Goal: Check status: Check status

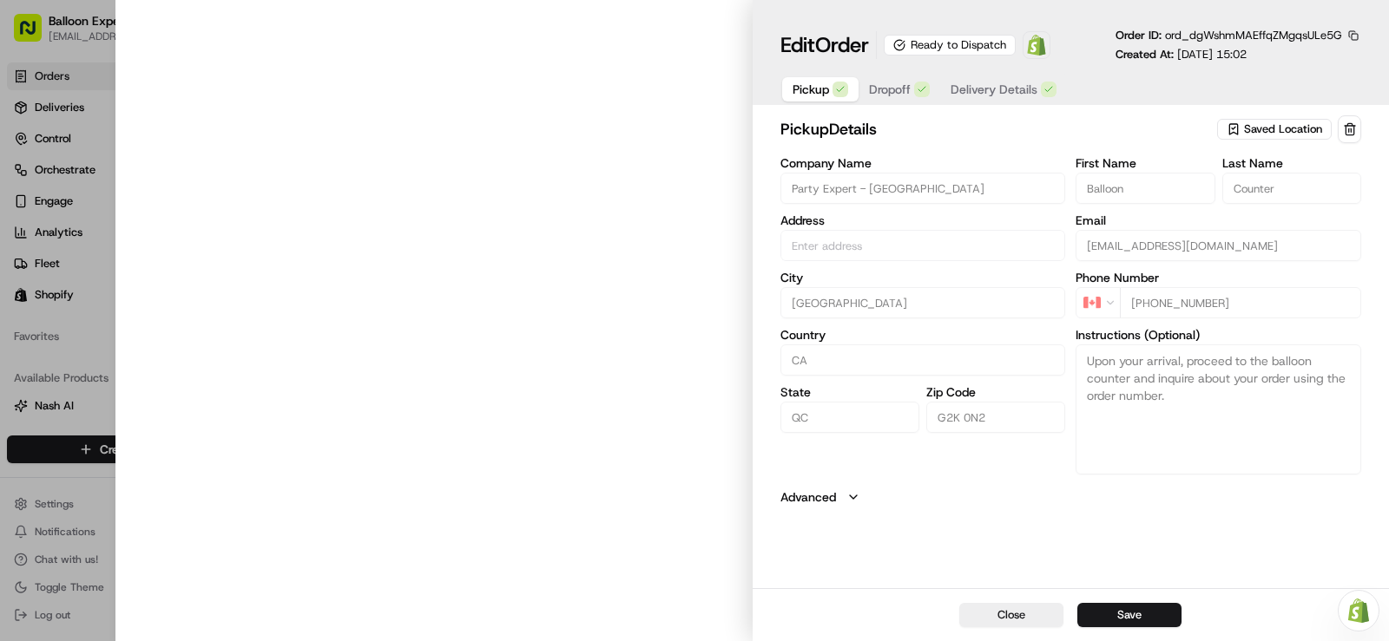
type input "[STREET_ADDRESS][PERSON_NAME]"
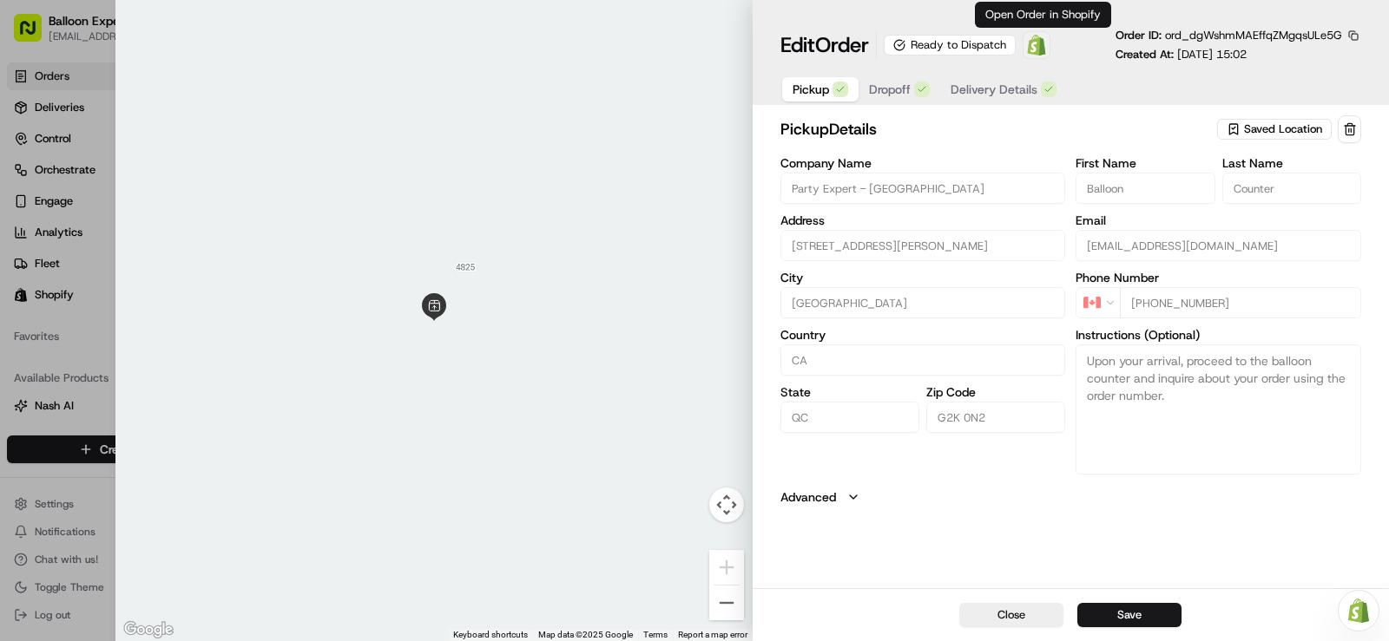
click at [1041, 50] on img at bounding box center [1036, 45] width 21 height 21
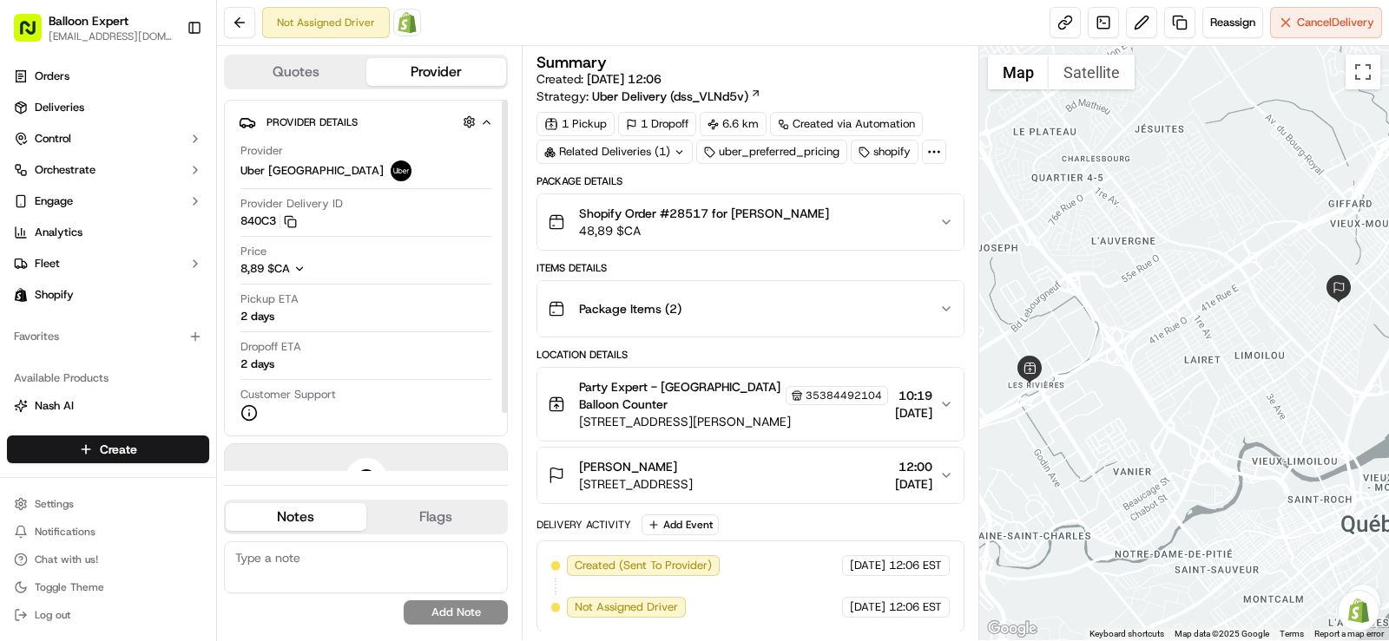
click at [401, 26] on img at bounding box center [407, 22] width 21 height 21
